Goal: Transaction & Acquisition: Purchase product/service

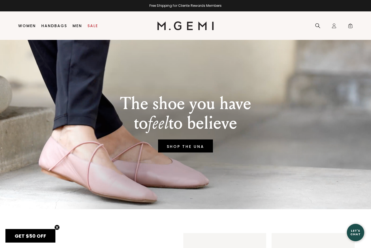
scroll to position [9, 0]
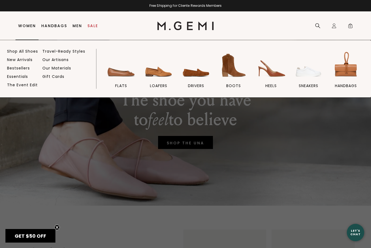
click at [28, 28] on link "Women" at bounding box center [27, 26] width 18 height 4
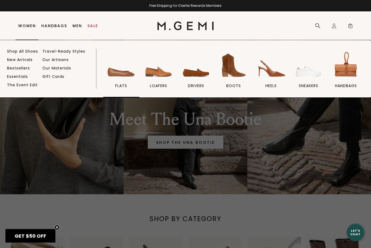
click at [116, 71] on img at bounding box center [121, 65] width 30 height 30
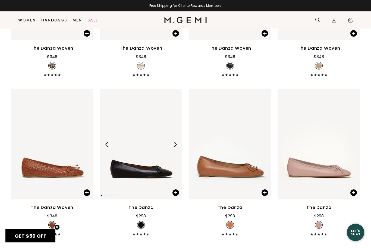
scroll to position [721, 0]
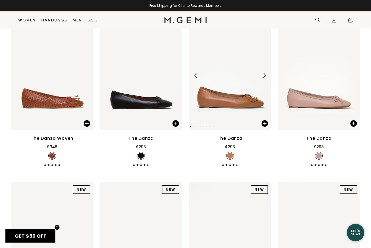
click at [224, 113] on img at bounding box center [230, 75] width 83 height 110
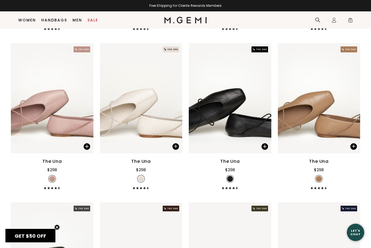
scroll to position [1178, 0]
click at [324, 138] on img at bounding box center [319, 98] width 83 height 110
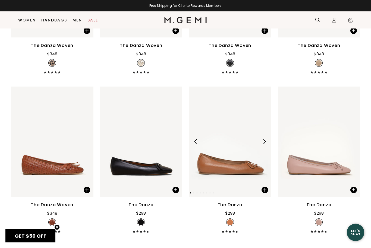
scroll to position [655, 0]
click at [230, 160] on img at bounding box center [230, 142] width 83 height 110
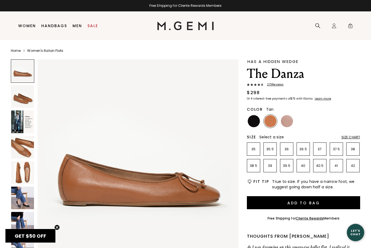
click at [27, 172] on img at bounding box center [22, 172] width 23 height 23
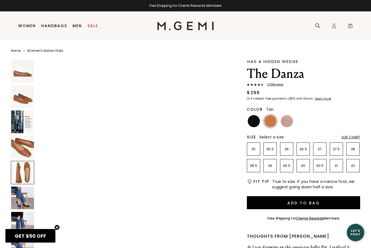
scroll to position [826, 0]
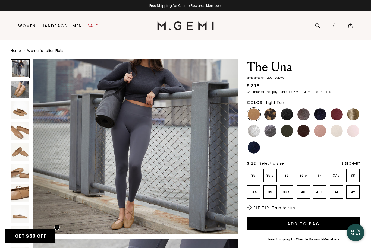
scroll to position [12, 0]
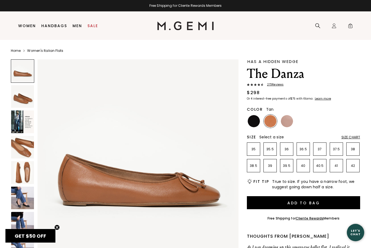
click at [23, 201] on img at bounding box center [22, 198] width 23 height 23
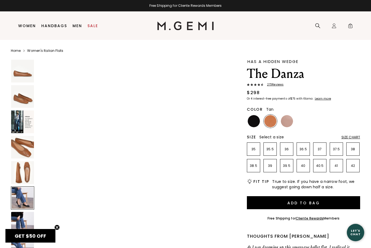
scroll to position [1032, 0]
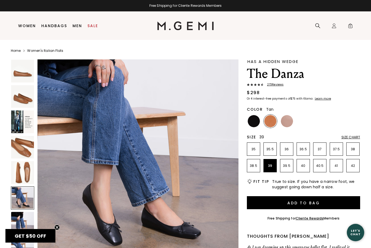
click at [273, 167] on p "39" at bounding box center [270, 166] width 13 height 4
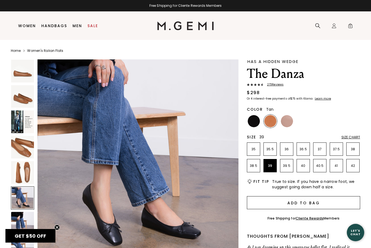
click at [279, 201] on button "Add to Bag" at bounding box center [303, 202] width 113 height 13
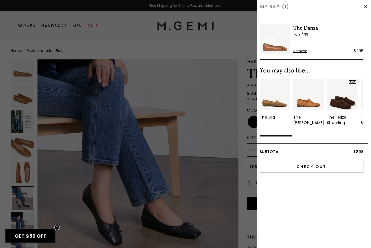
click at [313, 167] on input "Check Out" at bounding box center [311, 166] width 104 height 13
